Goal: Transaction & Acquisition: Purchase product/service

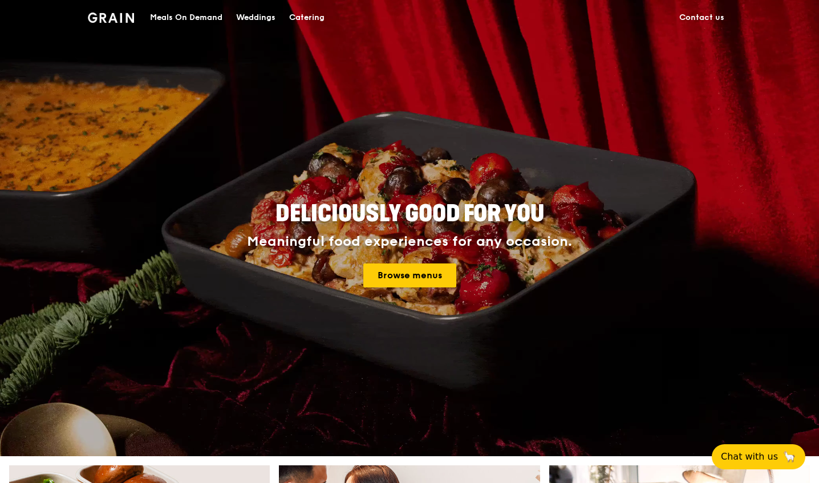
click at [430, 280] on link "Browse menus" at bounding box center [409, 275] width 93 height 24
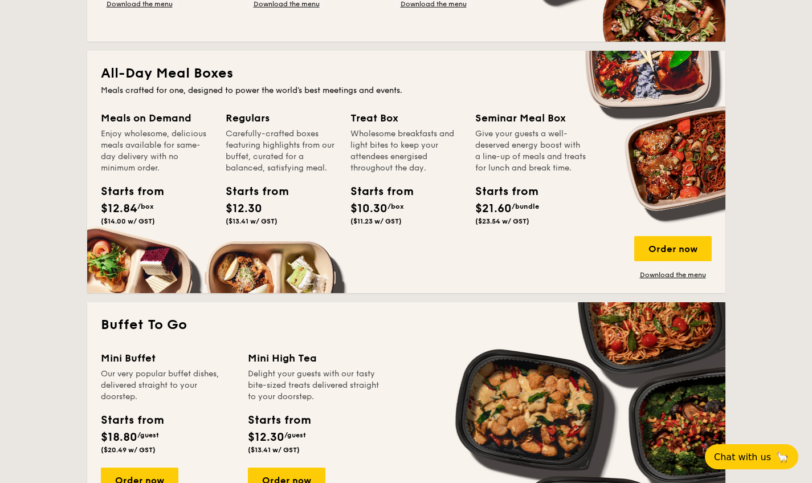
scroll to position [741, 0]
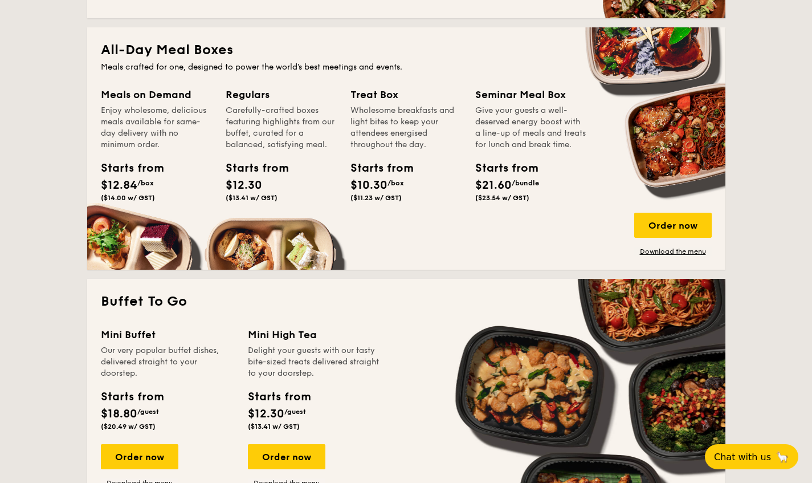
click at [255, 88] on div "Regulars" at bounding box center [281, 95] width 111 height 16
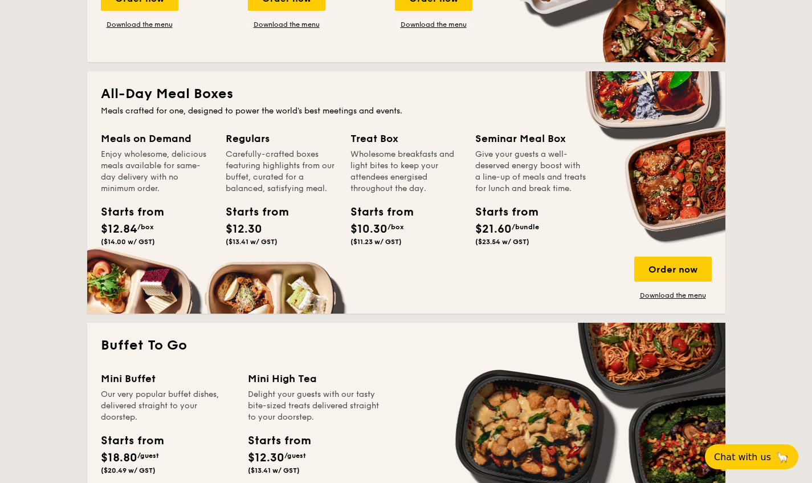
scroll to position [684, 0]
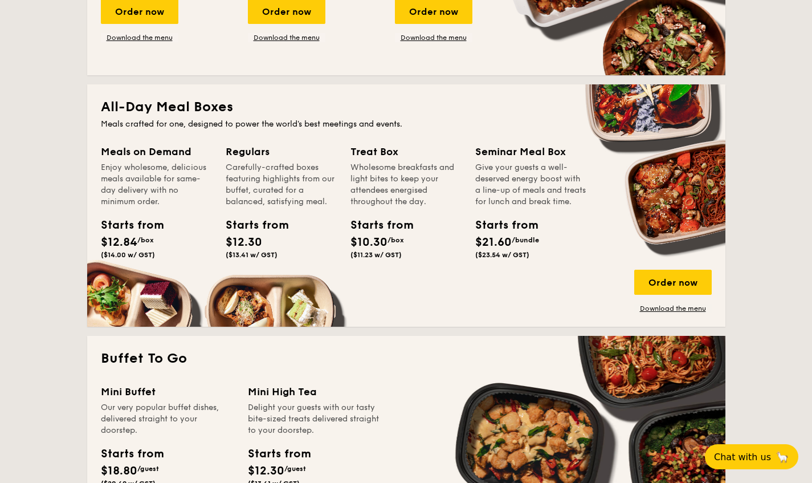
click at [669, 283] on div "Order now" at bounding box center [674, 282] width 78 height 25
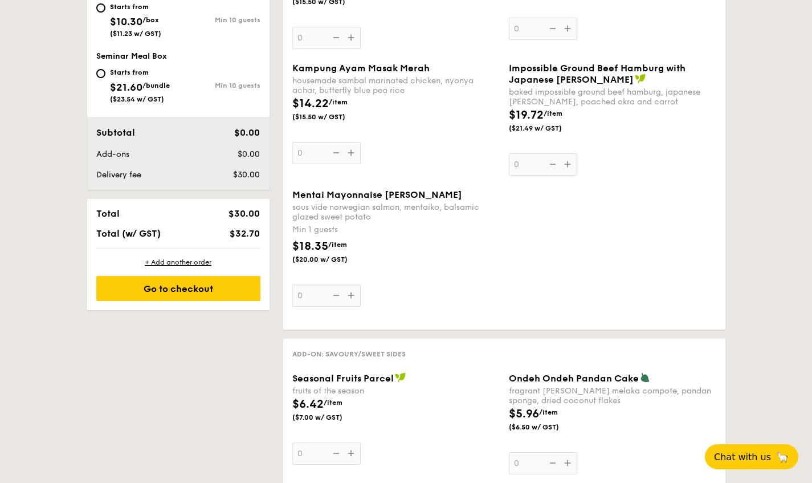
scroll to position [627, 0]
